Goal: Task Accomplishment & Management: Complete application form

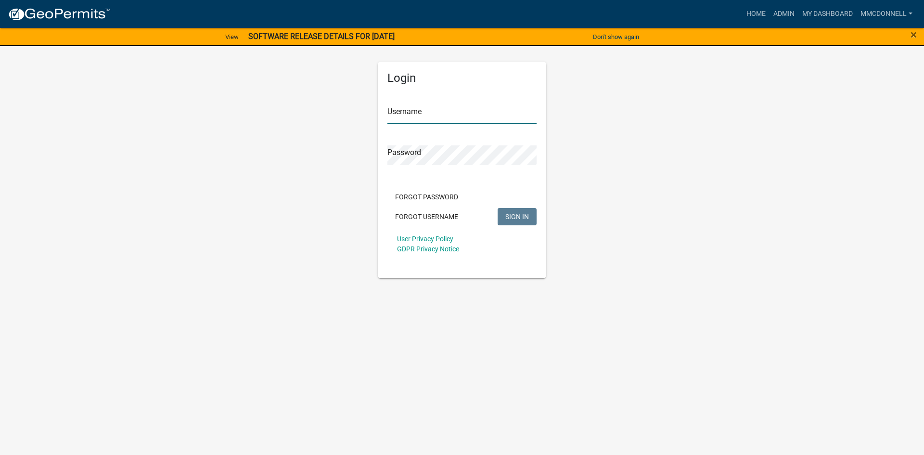
click at [392, 113] on input "Username" at bounding box center [461, 114] width 149 height 20
type input "mmcdonnell"
click at [497, 208] on button "SIGN IN" at bounding box center [516, 216] width 39 height 17
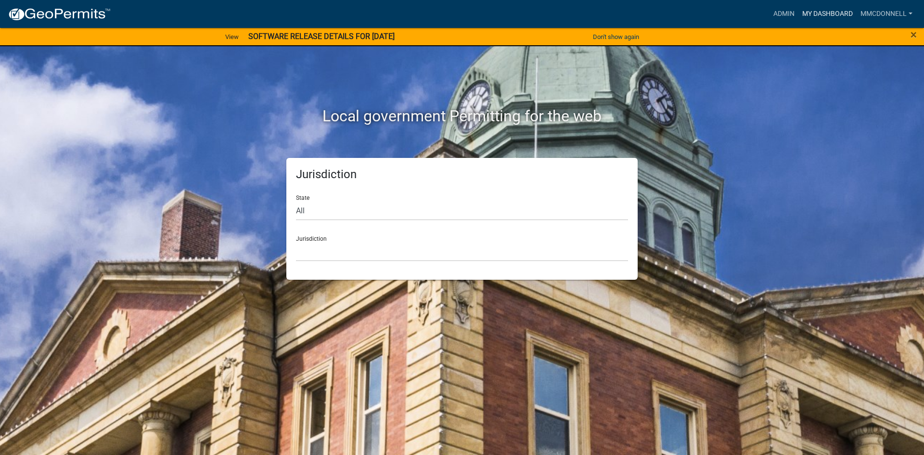
click at [819, 10] on link "My Dashboard" at bounding box center [827, 14] width 58 height 18
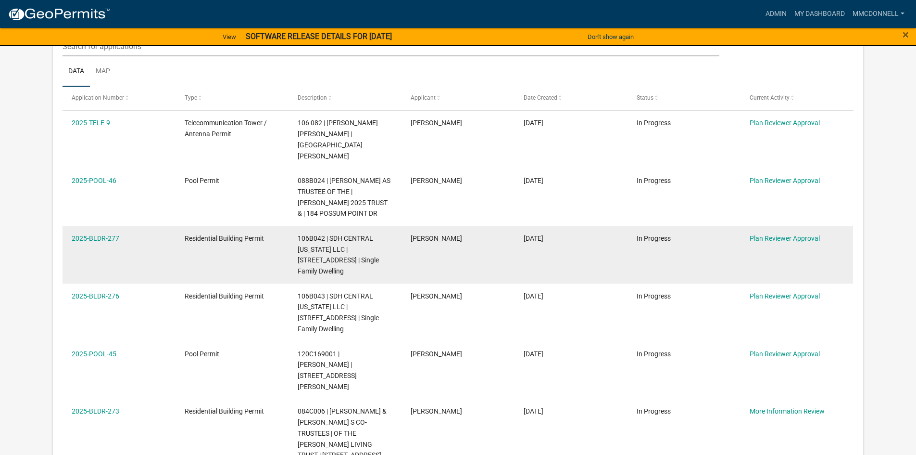
scroll to position [241, 0]
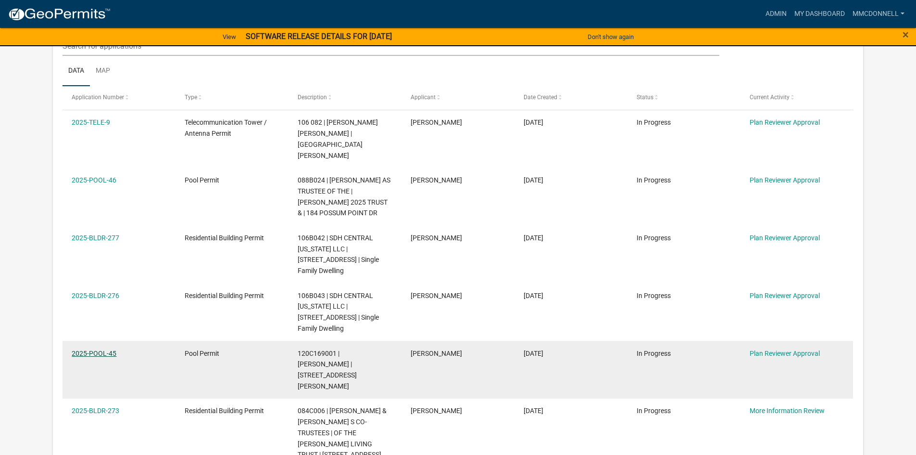
click at [96, 349] on link "2025-POOL-45" at bounding box center [94, 353] width 45 height 8
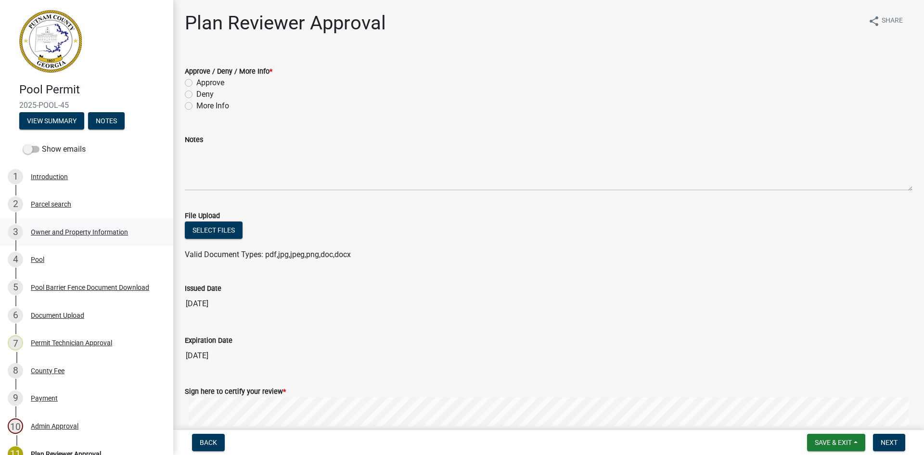
click at [90, 232] on div "Owner and Property Information" at bounding box center [79, 231] width 97 height 7
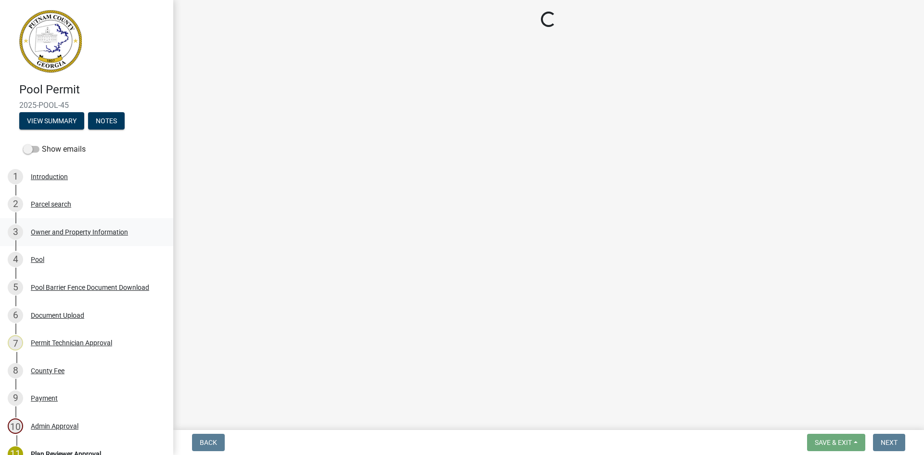
select select "0688c8c3-ca83-4764-a677-531fbc17e6cb"
select select "83394b22-4a11-496c-8e5c-75ade2e72faf"
select select "469c5908-2854-42d5-89ed-bee7fc26529e"
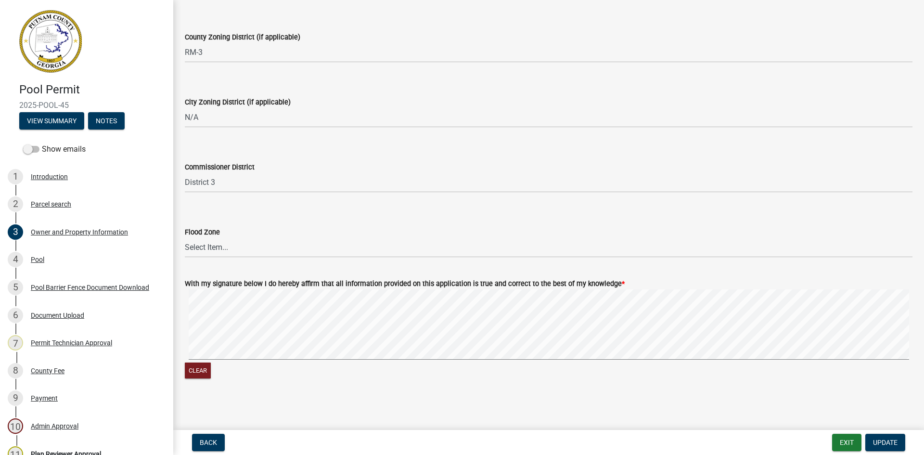
scroll to position [1523, 0]
click at [33, 258] on div "Pool" at bounding box center [37, 259] width 13 height 7
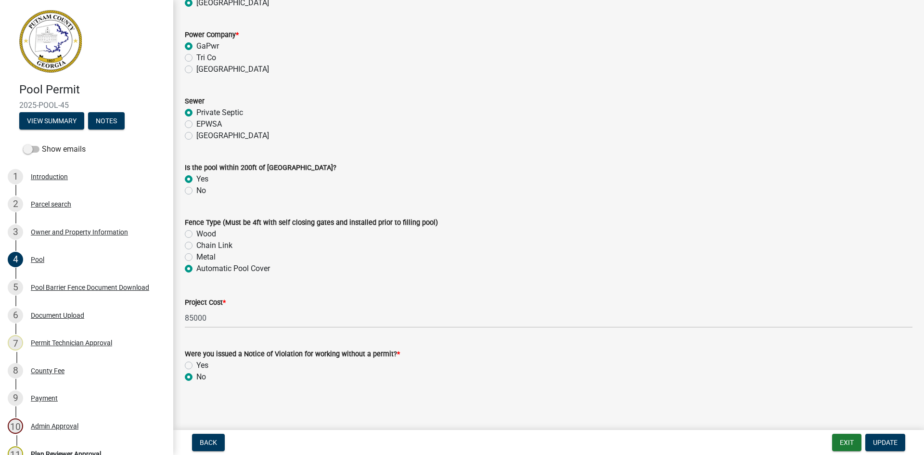
scroll to position [883, 0]
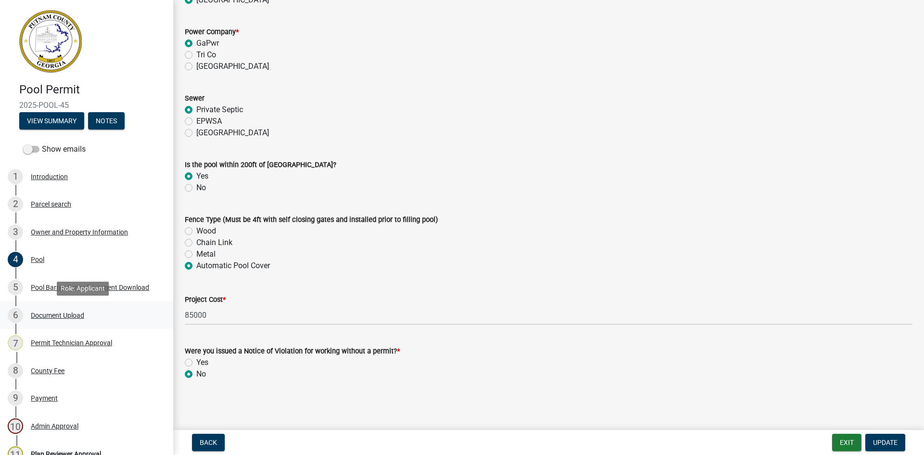
click at [59, 315] on div "Document Upload" at bounding box center [57, 315] width 53 height 7
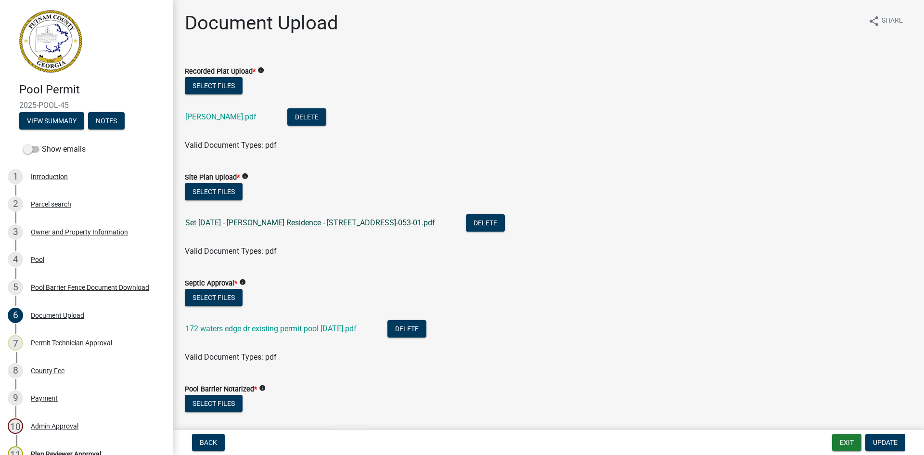
click at [336, 222] on link "Set [DATE] - [PERSON_NAME] Residence - [STREET_ADDRESS]-053-01.pdf" at bounding box center [310, 222] width 250 height 9
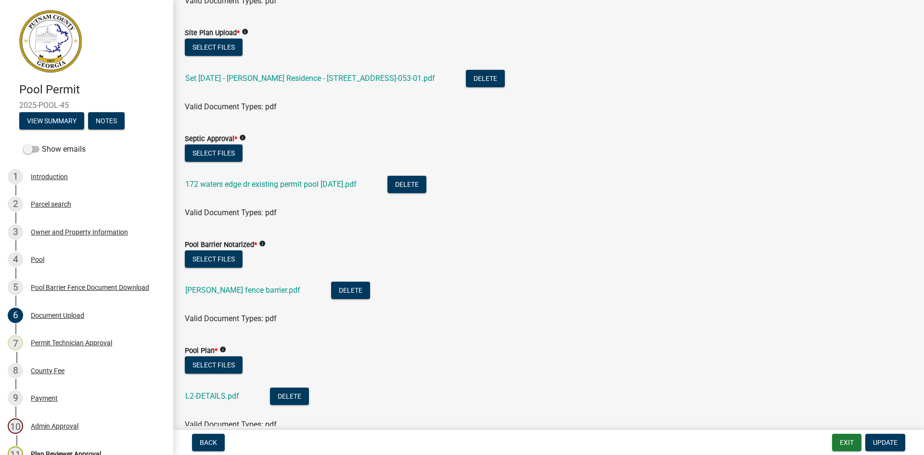
scroll to position [192, 0]
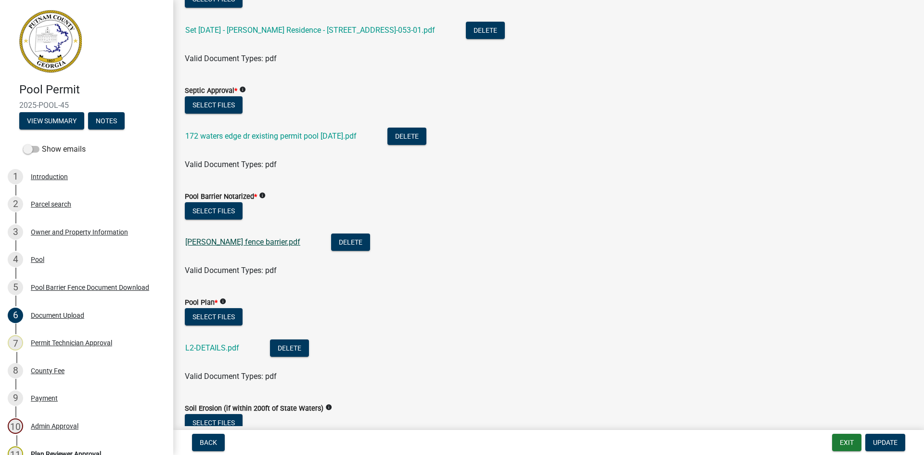
click at [242, 239] on link "[PERSON_NAME] fence barrier.pdf" at bounding box center [242, 241] width 115 height 9
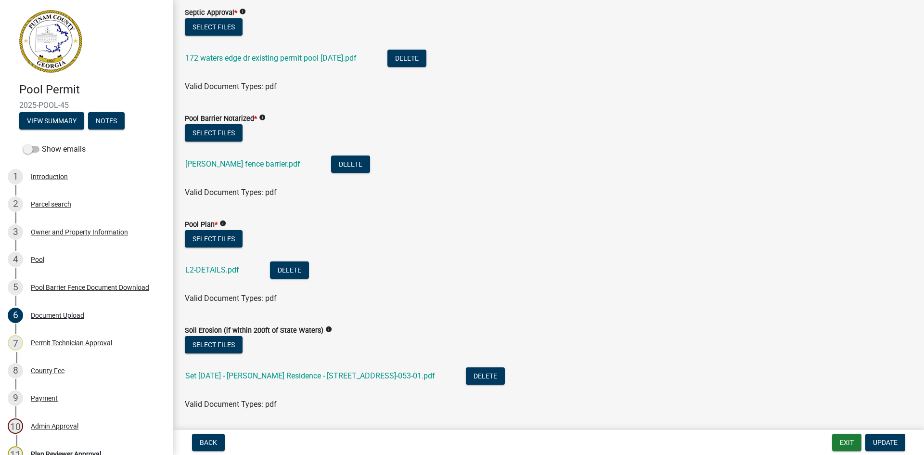
scroll to position [289, 0]
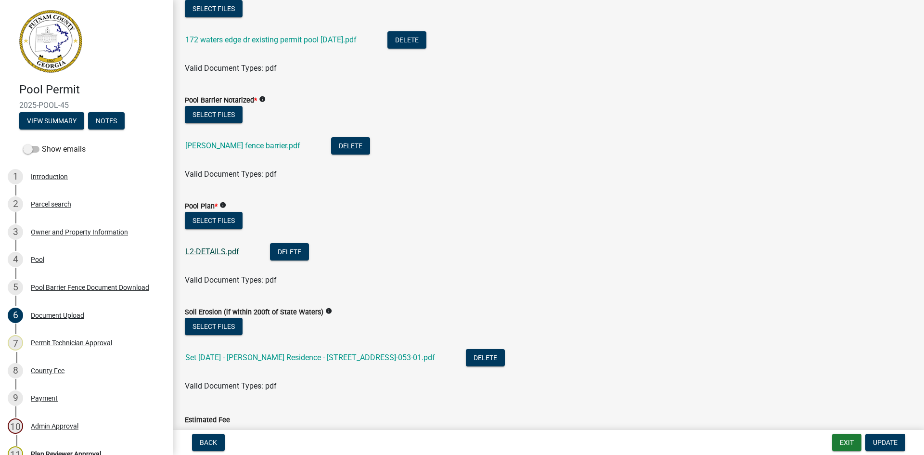
click at [194, 253] on link "L2-DETAILS.pdf" at bounding box center [212, 251] width 54 height 9
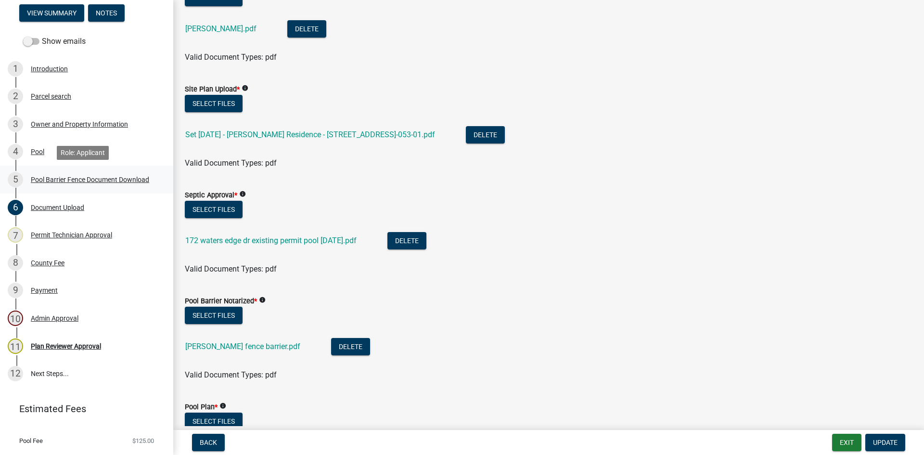
scroll to position [130, 0]
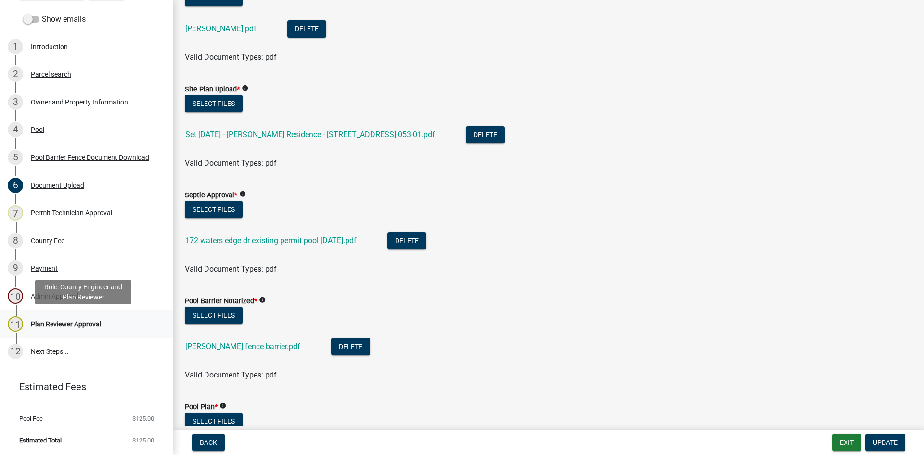
click at [65, 322] on div "Plan Reviewer Approval" at bounding box center [66, 323] width 70 height 7
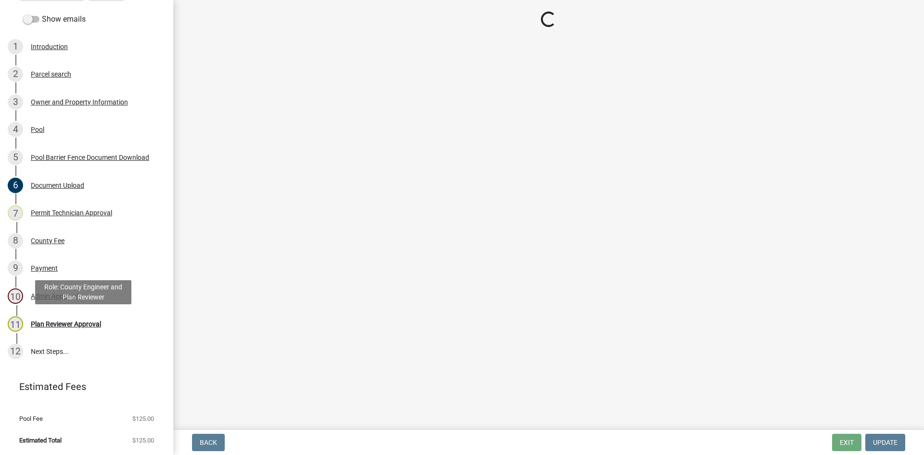
scroll to position [0, 0]
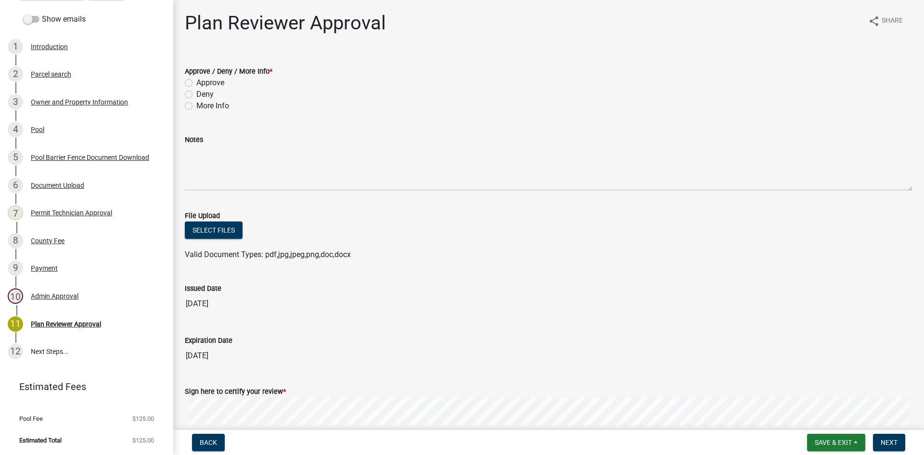
click at [196, 82] on label "Approve" at bounding box center [210, 83] width 28 height 12
click at [196, 82] on input "Approve" at bounding box center [199, 80] width 6 height 6
radio input "true"
click at [226, 233] on button "Select files" at bounding box center [214, 229] width 58 height 17
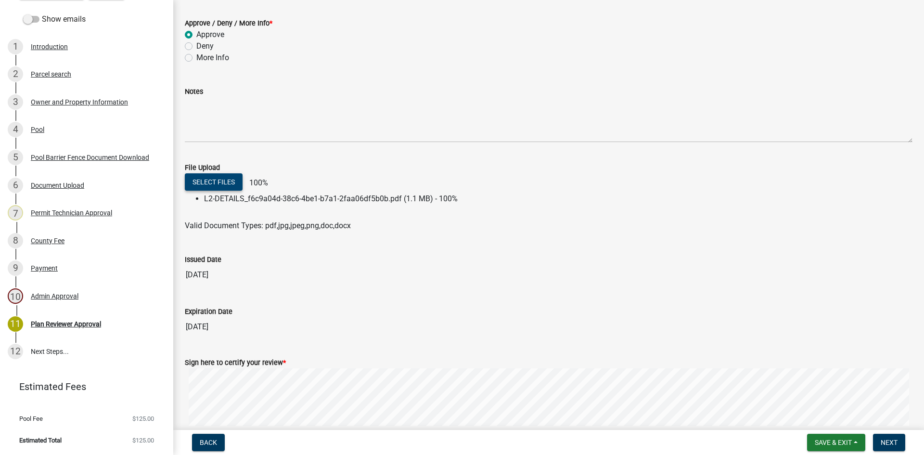
scroll to position [96, 0]
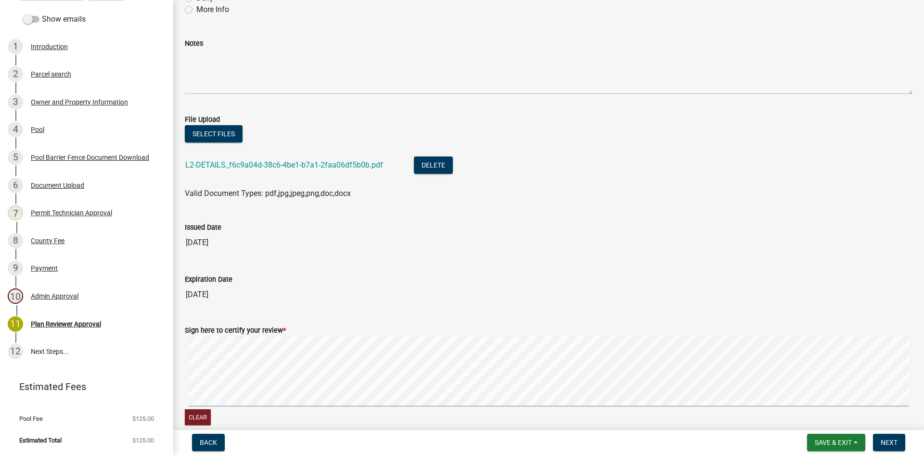
click at [889, 432] on nav "Back Save & Exit Save Save & Exit Next" at bounding box center [548, 442] width 750 height 25
click at [887, 437] on button "Next" at bounding box center [889, 441] width 32 height 17
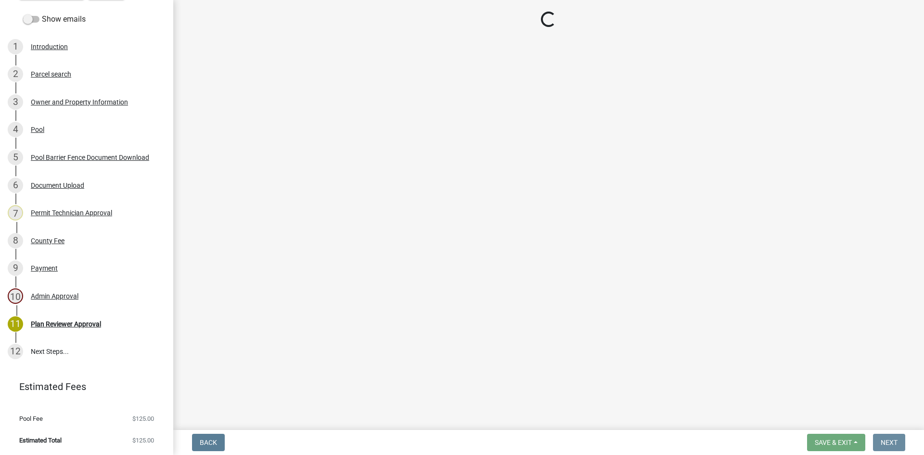
scroll to position [0, 0]
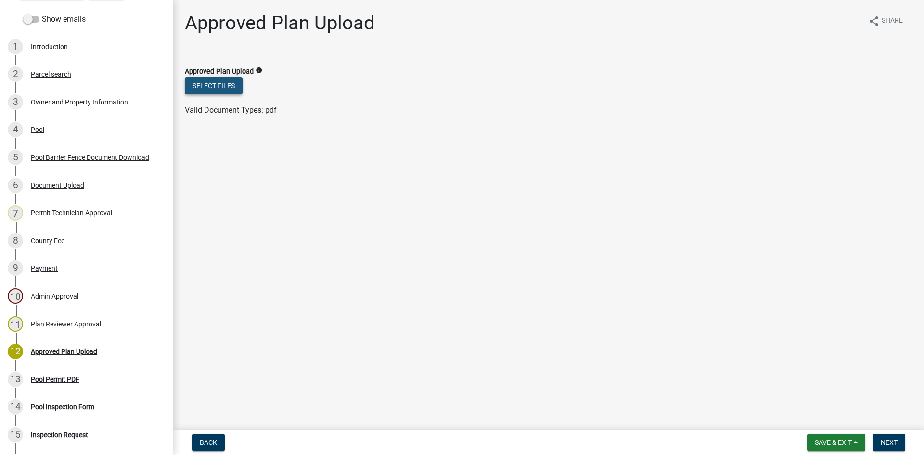
click at [209, 85] on button "Select files" at bounding box center [214, 85] width 58 height 17
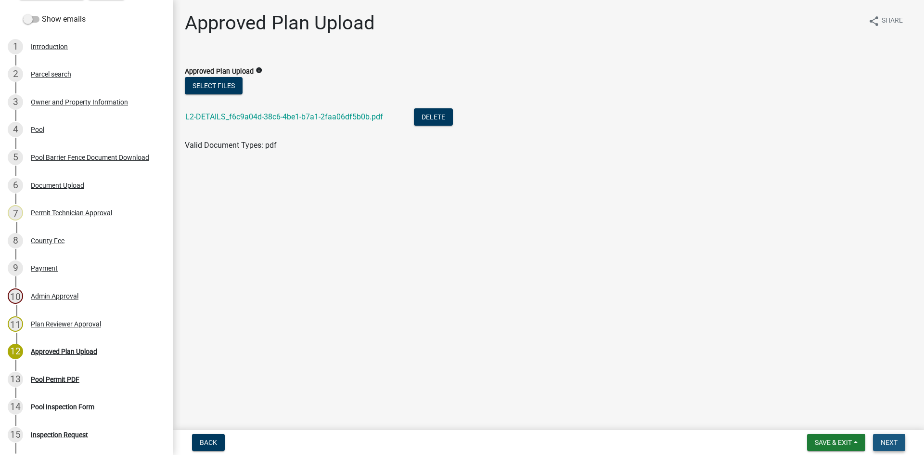
click at [884, 439] on span "Next" at bounding box center [888, 442] width 17 height 8
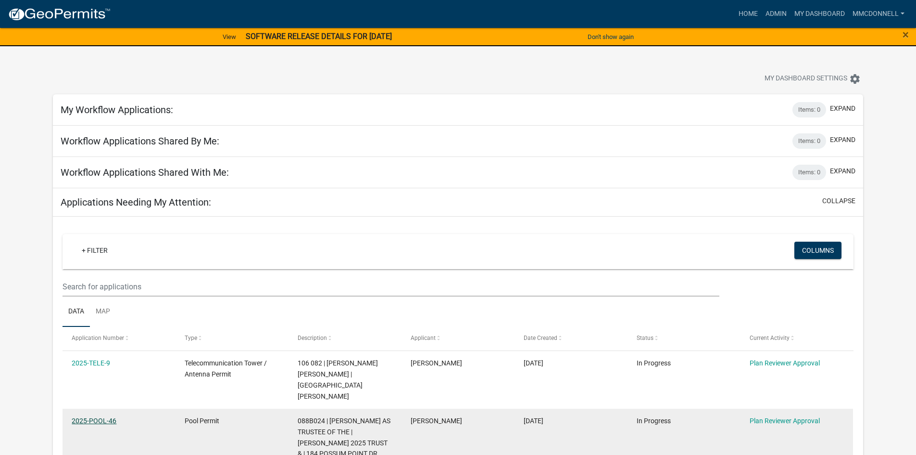
click at [108, 417] on link "2025-POOL-46" at bounding box center [94, 421] width 45 height 8
click at [107, 417] on link "2025-POOL-46" at bounding box center [94, 421] width 45 height 8
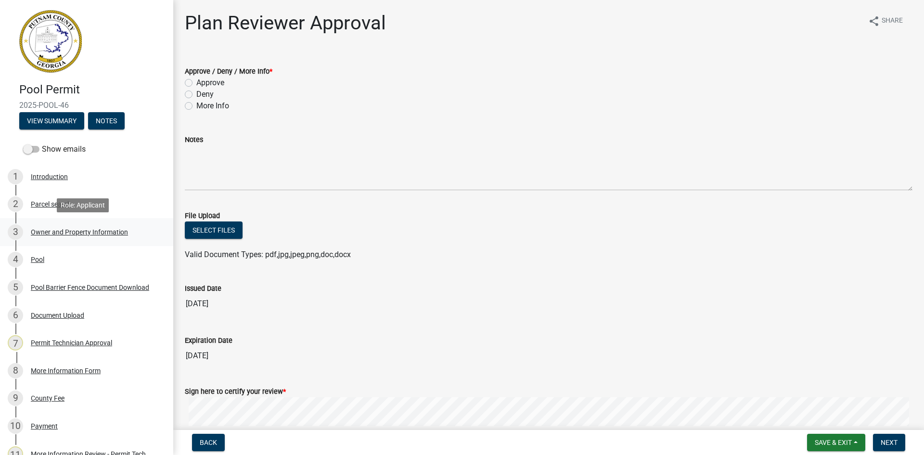
click at [77, 229] on div "Owner and Property Information" at bounding box center [79, 231] width 97 height 7
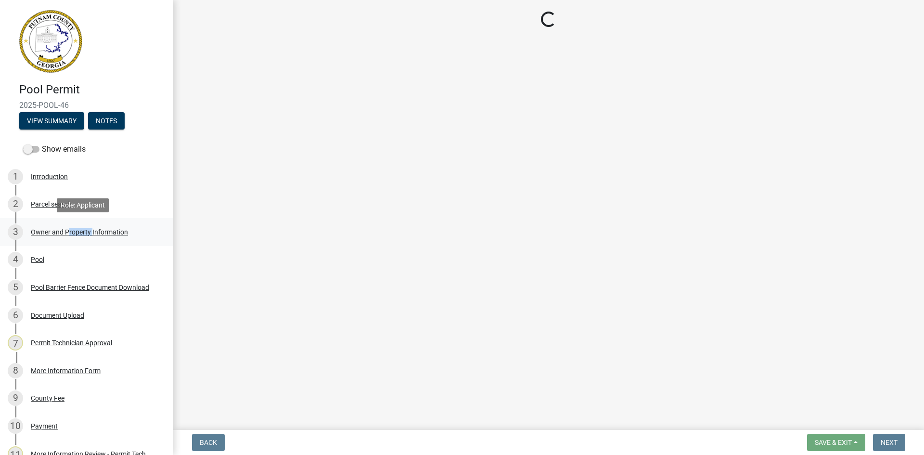
click at [78, 230] on div "Owner and Property Information" at bounding box center [79, 231] width 97 height 7
select select "78bfdc44-73ff-456e-a557-d4c99b9c08be"
select select "83394b22-4a11-496c-8e5c-75ade2e72faf"
select select "295c155f-de53-4b68-9fdd-08c8883e9b6f"
select select "6f1acead-4b1a-4680-ba5d-beeb03d30465"
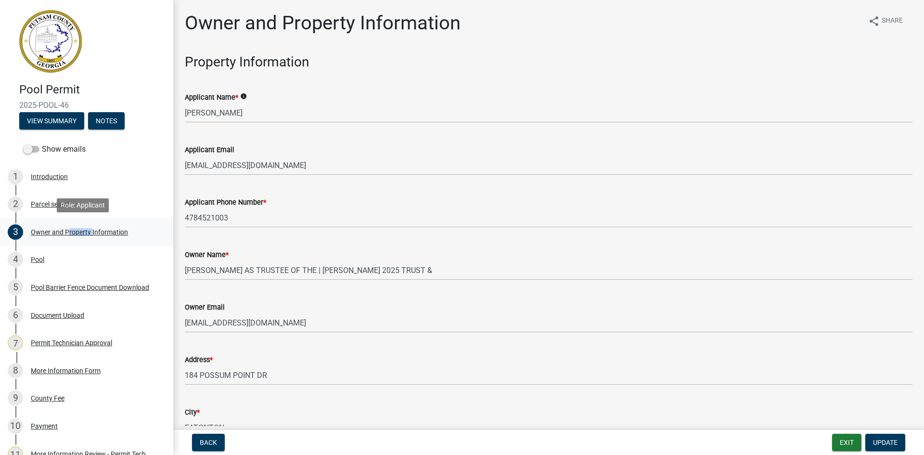
select select "78bfdc44-73ff-456e-a557-d4c99b9c08be"
select select "83394b22-4a11-496c-8e5c-75ade2e72faf"
select select "295c155f-de53-4b68-9fdd-08c8883e9b6f"
select select "6f1acead-4b1a-4680-ba5d-beeb03d30465"
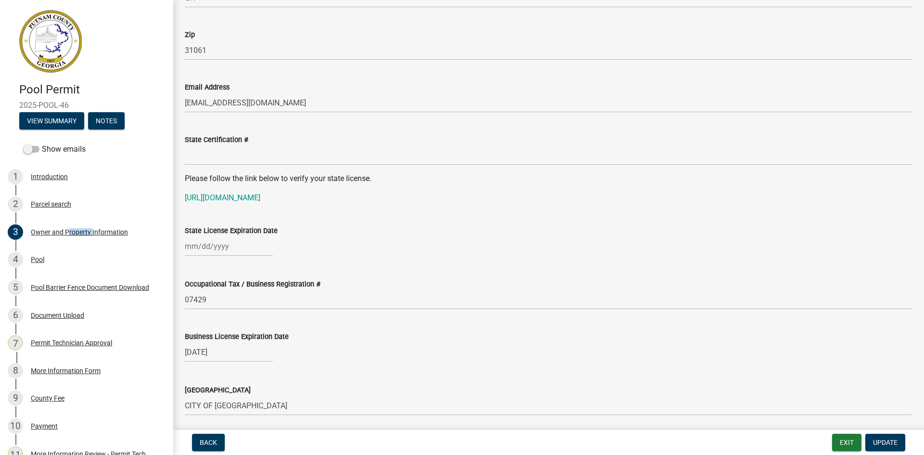
scroll to position [1154, 0]
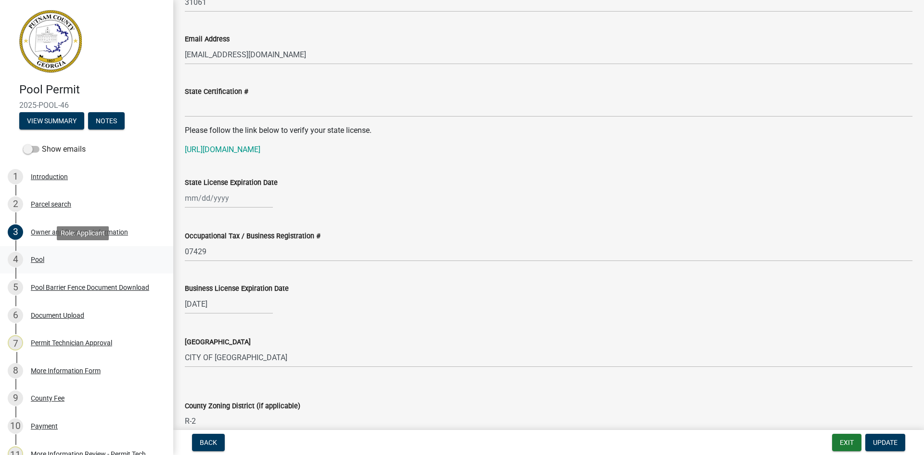
click at [43, 256] on div "Pool" at bounding box center [37, 259] width 13 height 7
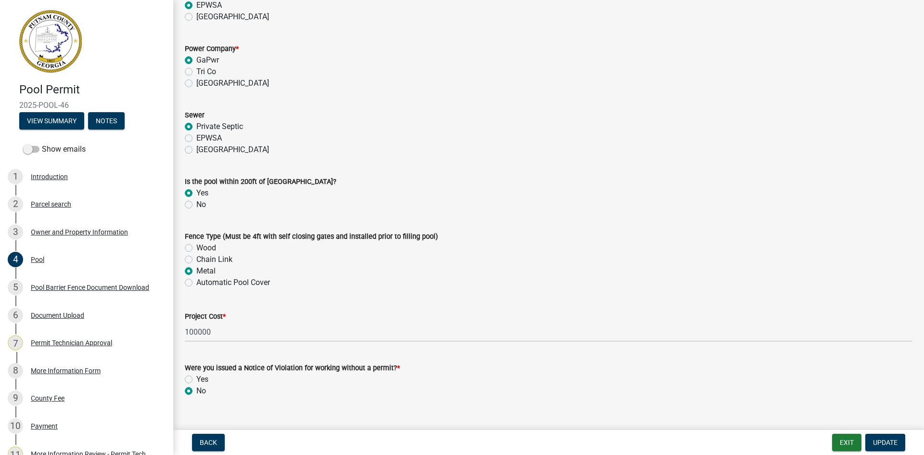
scroll to position [883, 0]
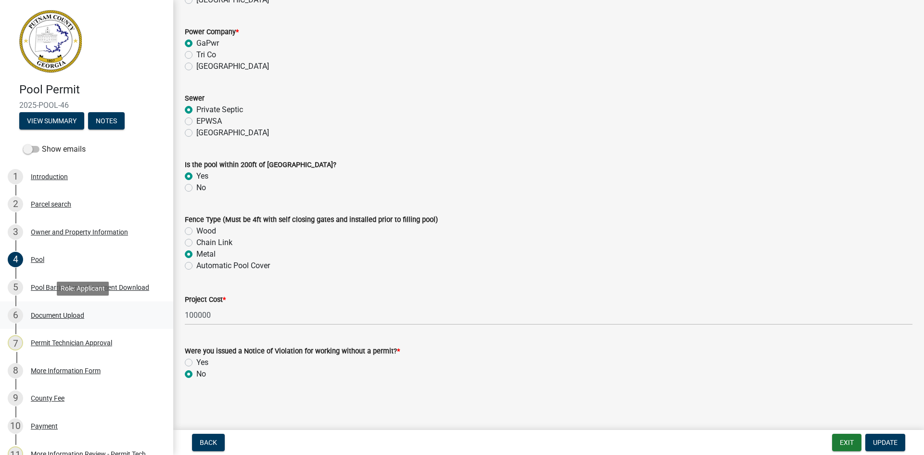
click at [48, 316] on div "Document Upload" at bounding box center [57, 315] width 53 height 7
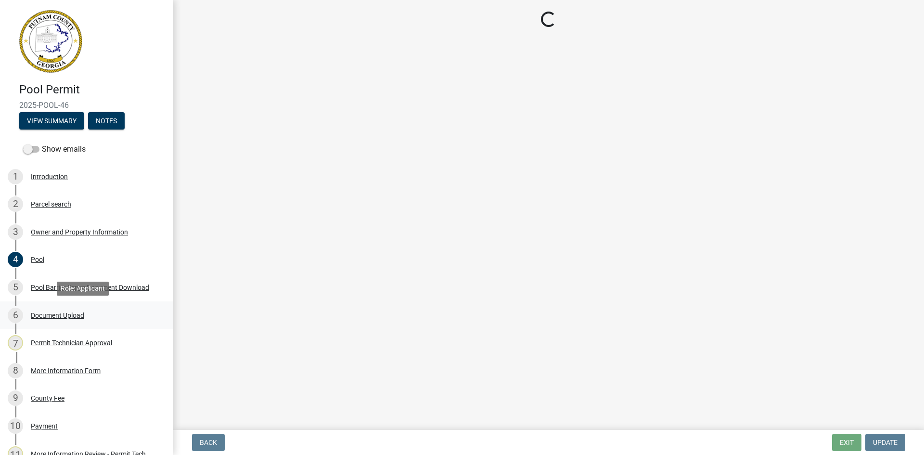
scroll to position [0, 0]
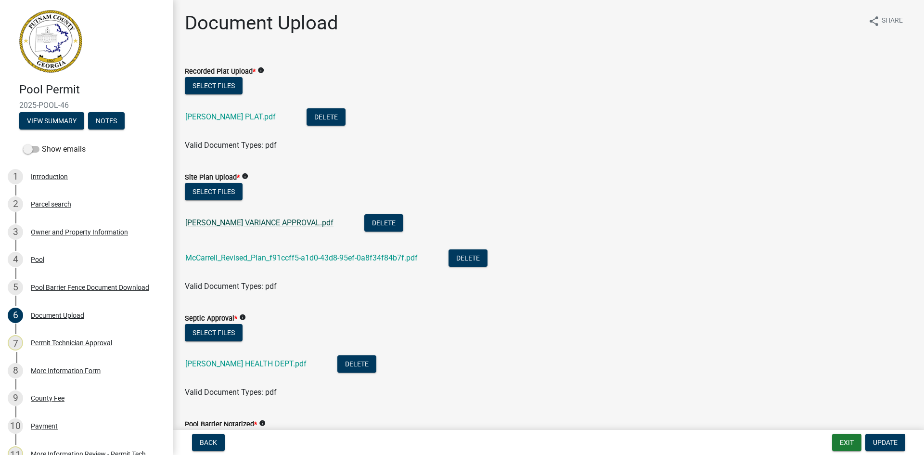
click at [276, 224] on link "[PERSON_NAME] VARIANCE APPROVAL.pdf" at bounding box center [259, 222] width 148 height 9
click at [273, 258] on link "McCarrell_Revised_Plan_f91ccff5-a1d0-43d8-95ef-0a8f34f84b7f.pdf" at bounding box center [301, 257] width 232 height 9
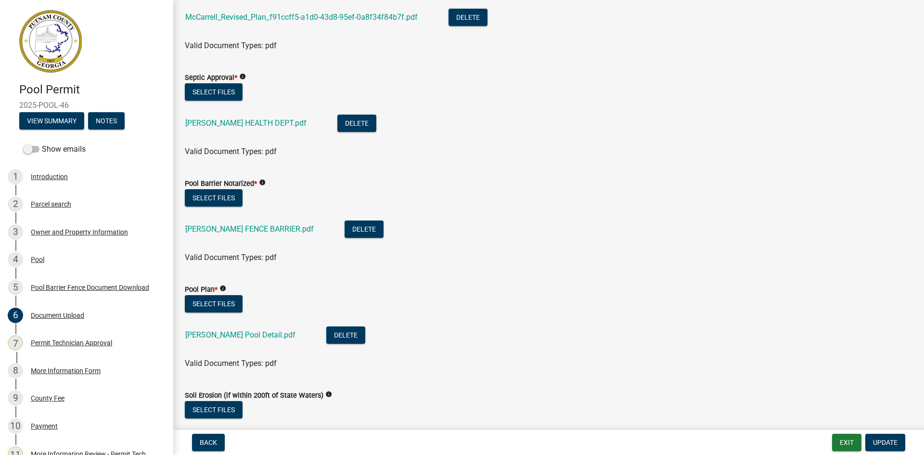
scroll to position [289, 0]
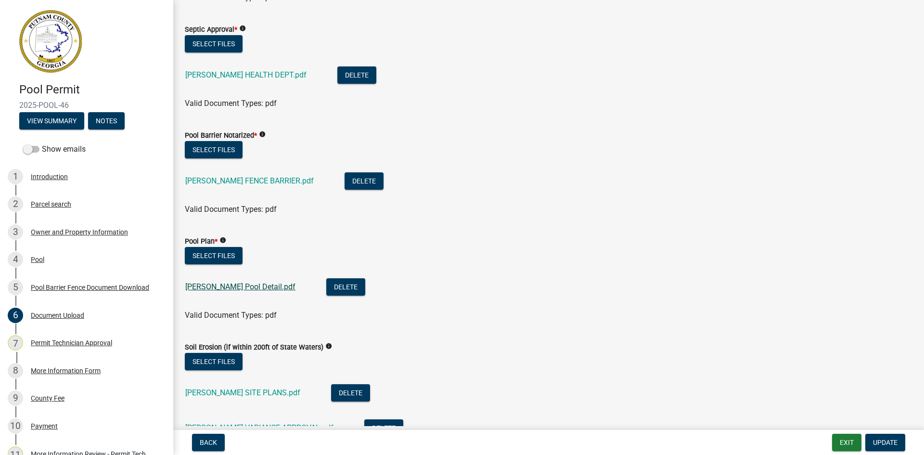
click at [212, 286] on link "[PERSON_NAME] Pool Detail.pdf" at bounding box center [240, 286] width 110 height 9
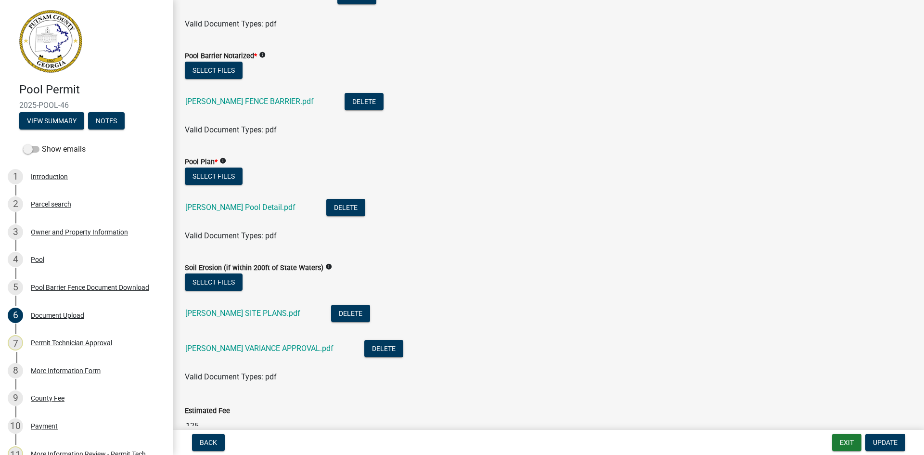
scroll to position [385, 0]
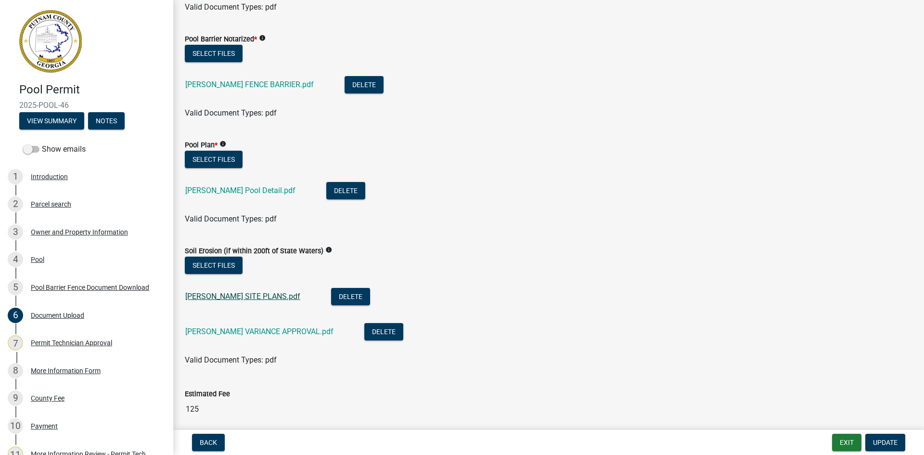
click at [256, 295] on link "[PERSON_NAME] SITE PLANS.pdf" at bounding box center [242, 295] width 115 height 9
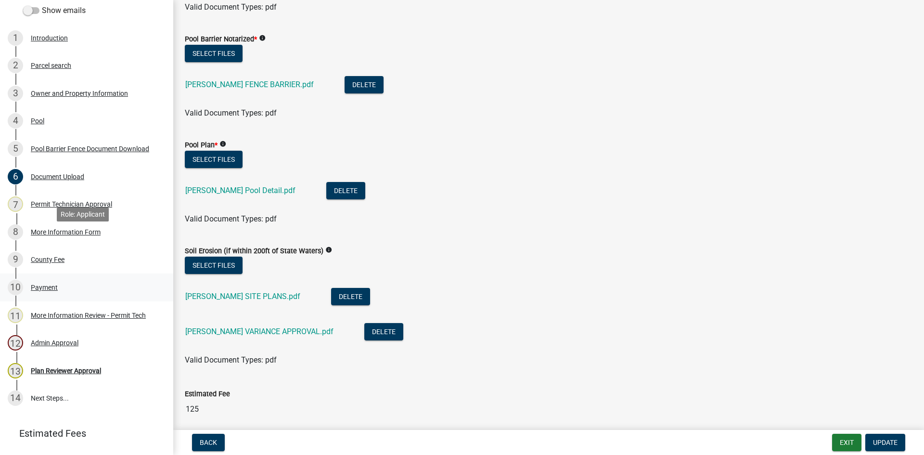
scroll to position [144, 0]
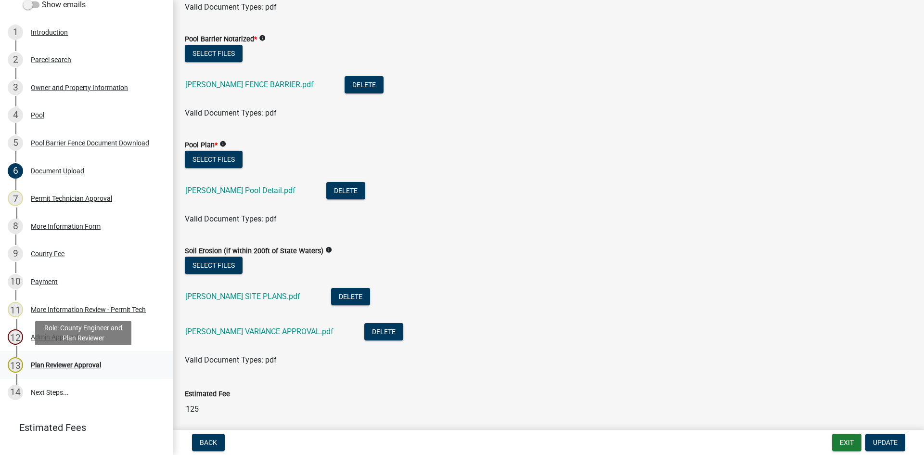
click at [69, 366] on div "Plan Reviewer Approval" at bounding box center [66, 364] width 70 height 7
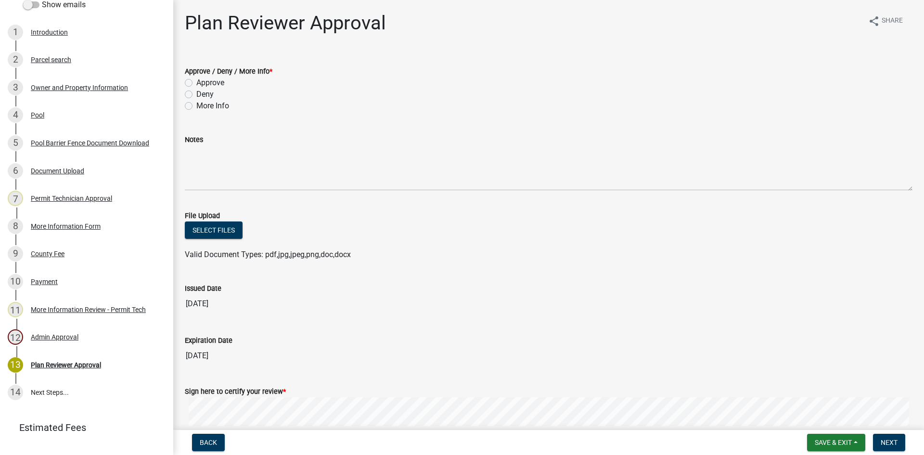
click at [196, 106] on label "More Info" at bounding box center [212, 106] width 33 height 12
click at [196, 106] on input "More Info" at bounding box center [199, 103] width 6 height 6
radio input "true"
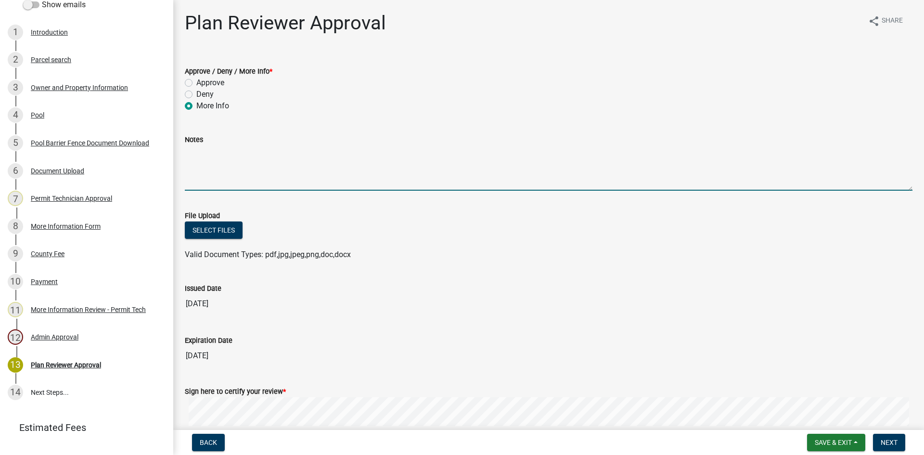
click at [205, 169] on textarea "Notes" at bounding box center [548, 167] width 727 height 45
type textarea "Please provide location of fence around pool."
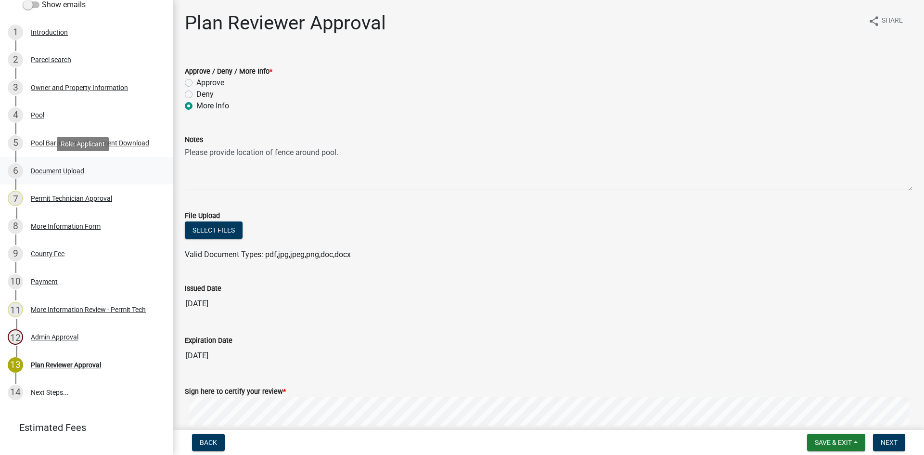
click at [51, 168] on div "Document Upload" at bounding box center [57, 170] width 53 height 7
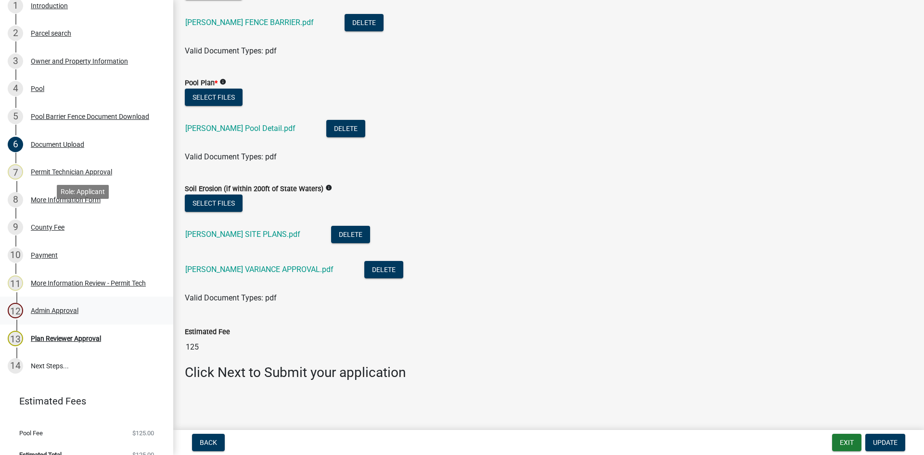
scroll to position [185, 0]
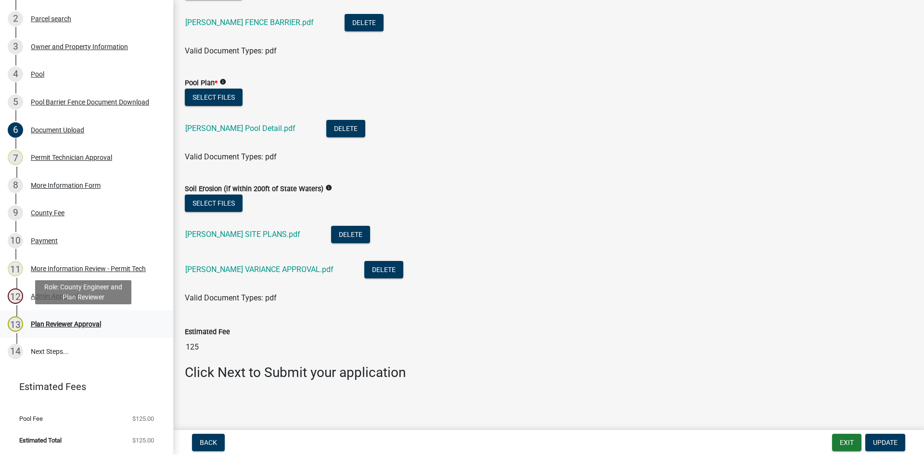
click at [64, 321] on div "Plan Reviewer Approval" at bounding box center [66, 323] width 70 height 7
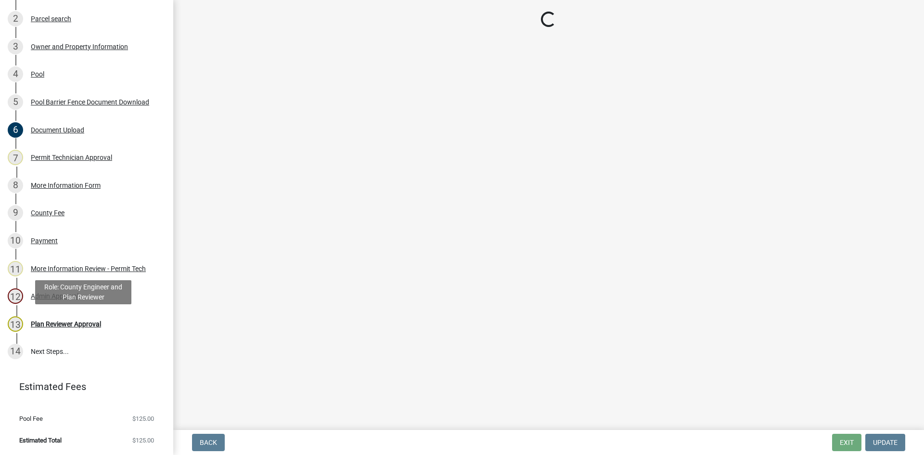
scroll to position [0, 0]
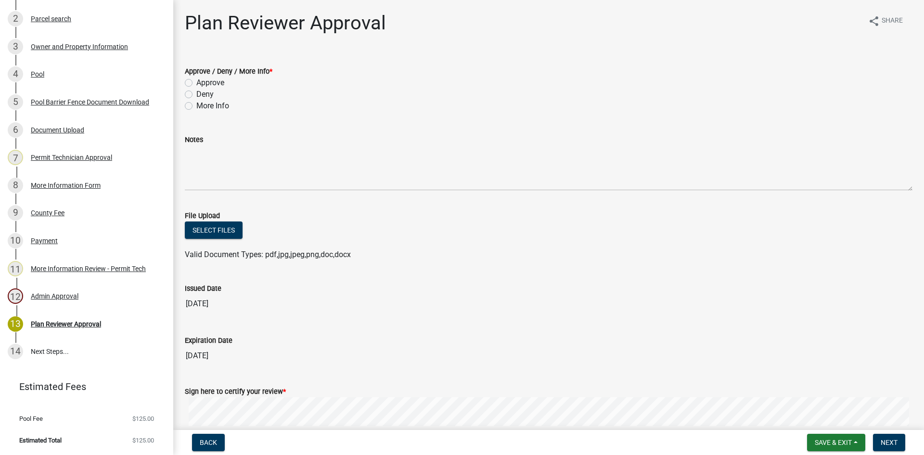
drag, startPoint x: 187, startPoint y: 105, endPoint x: 200, endPoint y: 114, distance: 15.6
click at [196, 105] on label "More Info" at bounding box center [212, 106] width 33 height 12
click at [196, 105] on input "More Info" at bounding box center [199, 103] width 6 height 6
radio input "true"
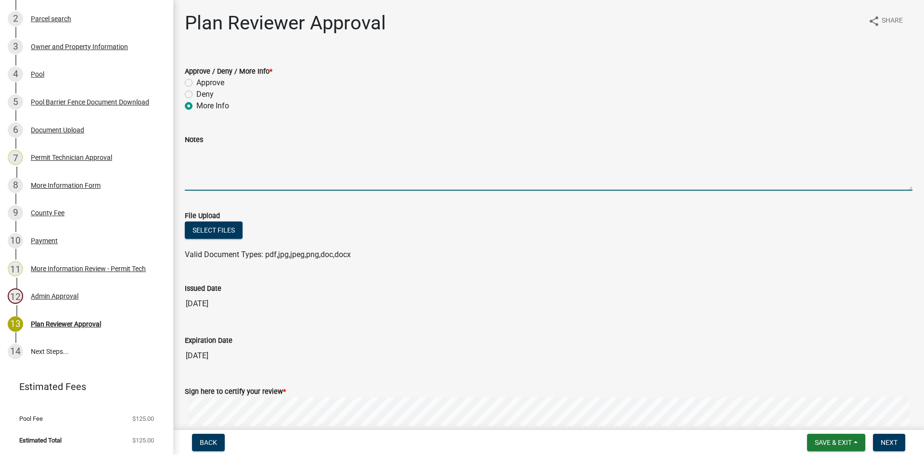
click at [215, 160] on textarea "Notes" at bounding box center [548, 167] width 727 height 45
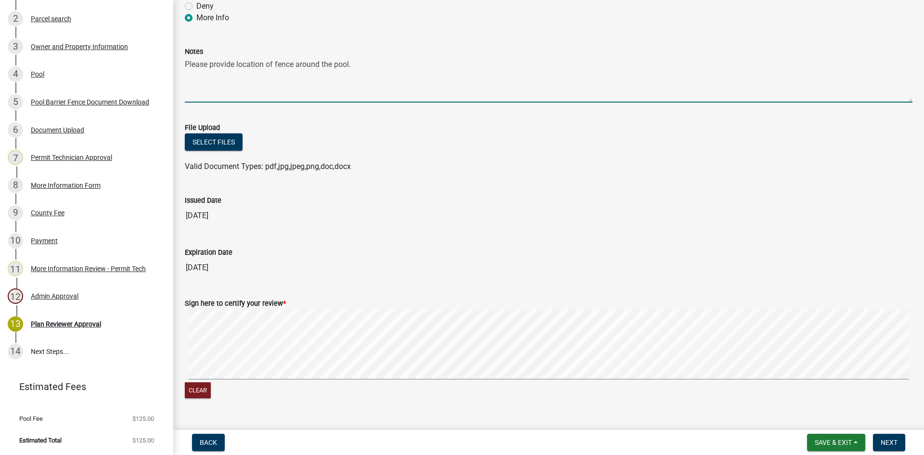
scroll to position [96, 0]
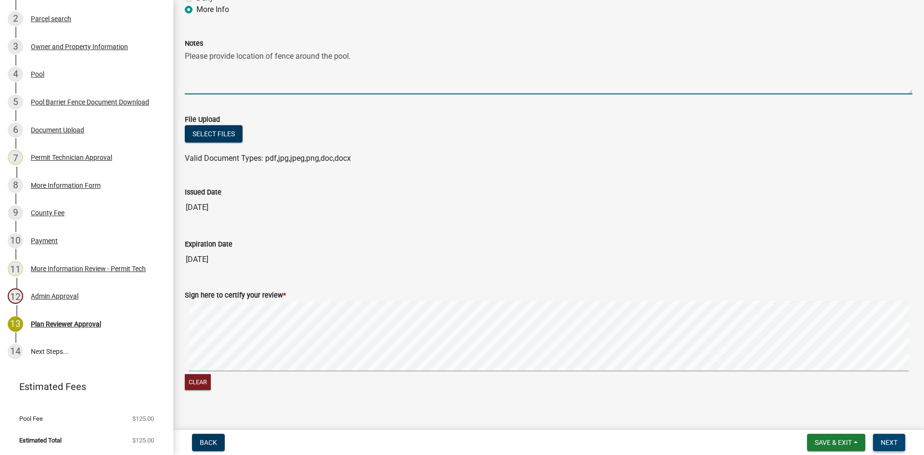
type textarea "Please provide location of fence around the pool."
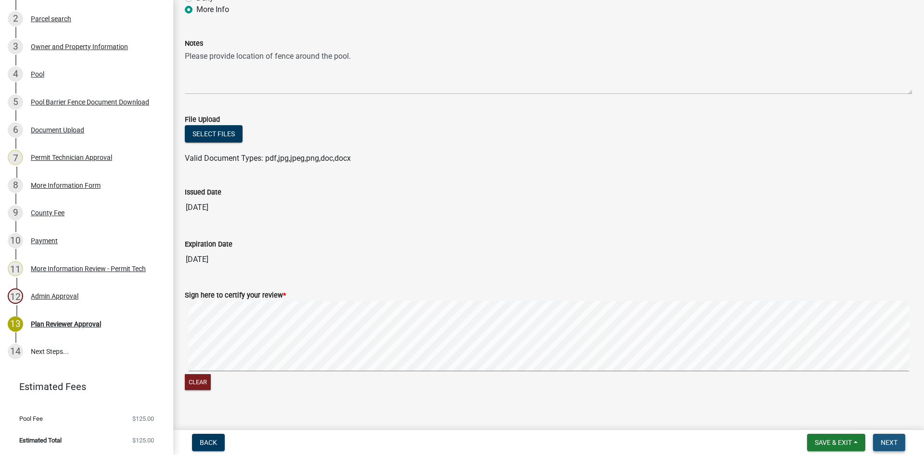
click at [892, 441] on span "Next" at bounding box center [888, 442] width 17 height 8
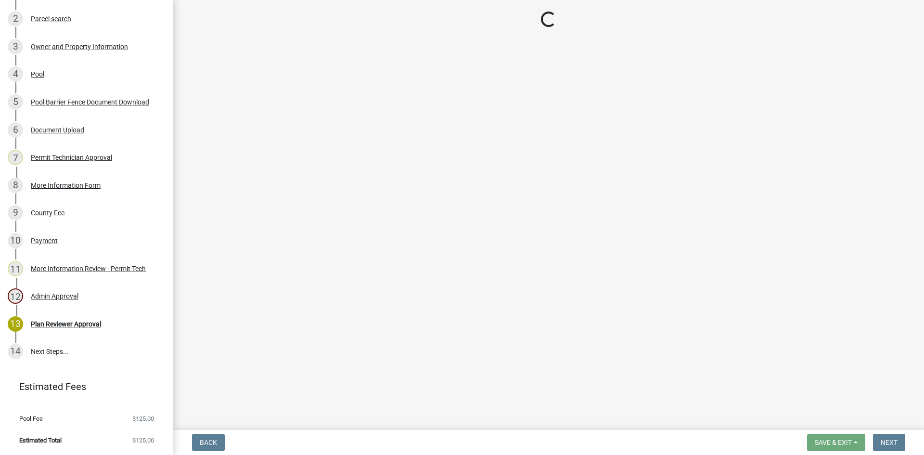
scroll to position [241, 0]
